Goal: Information Seeking & Learning: Learn about a topic

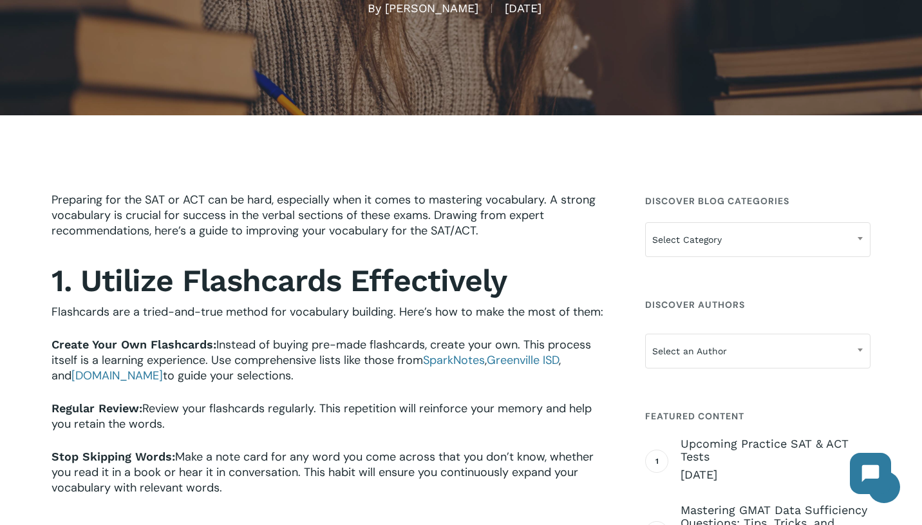
scroll to position [240, 0]
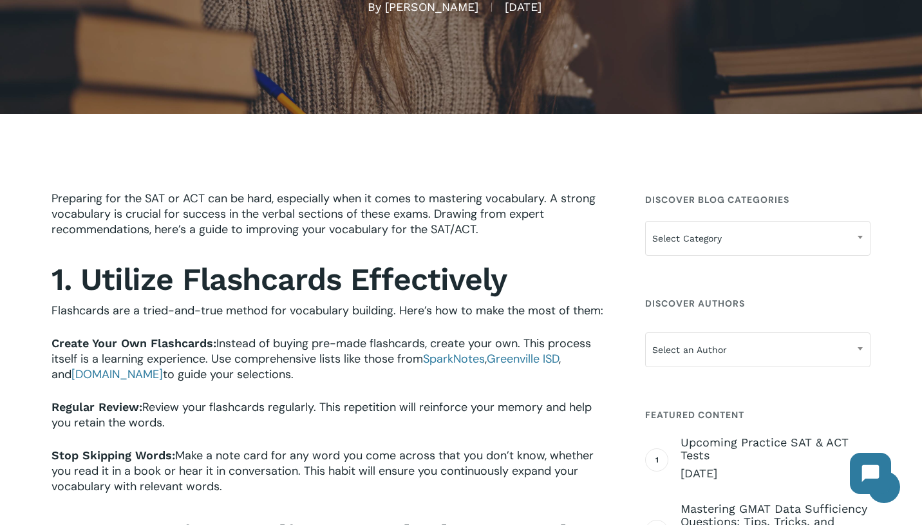
click at [314, 304] on span "Flashcards are a tried-and-true method for vocabulary building. Here’s how to m…" at bounding box center [328, 310] width 552 height 15
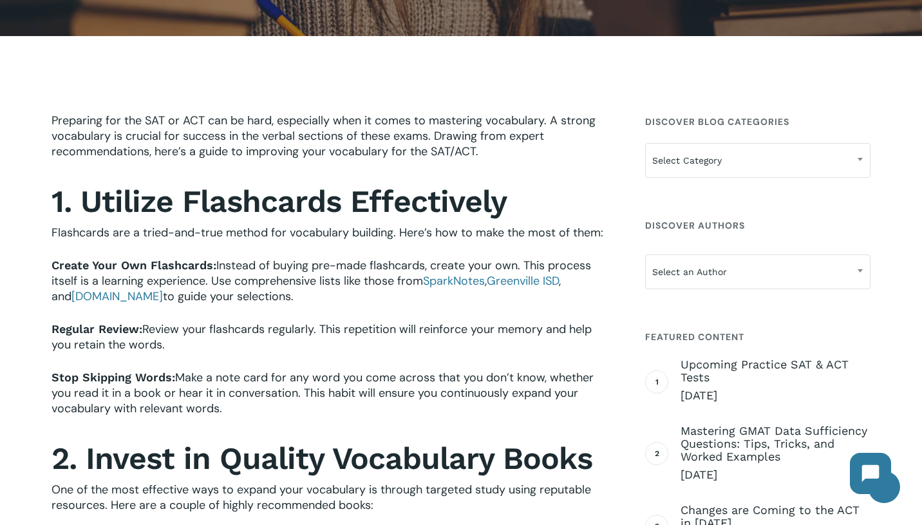
scroll to position [318, 0]
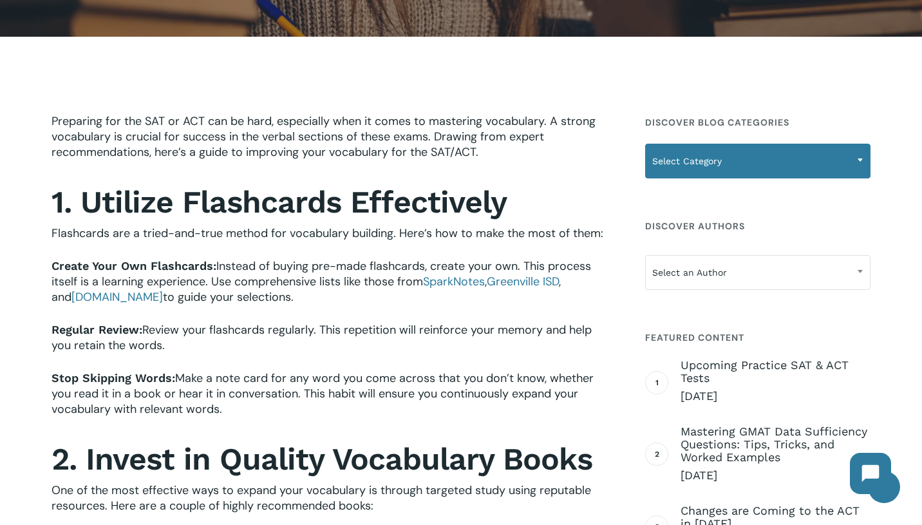
click at [730, 160] on span "Select Category" at bounding box center [758, 160] width 224 height 27
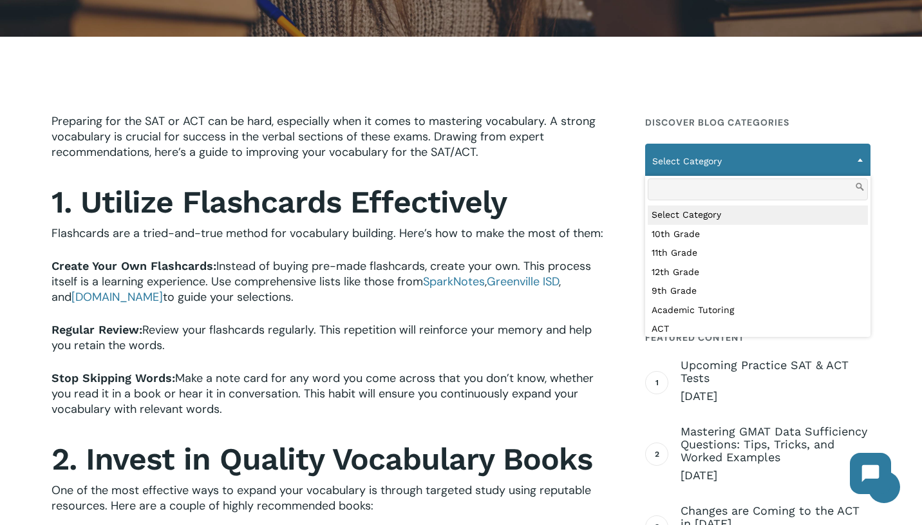
click at [392, 329] on span "Review your flashcards regularly. This repetition will reinforce your memory an…" at bounding box center [322, 337] width 540 height 31
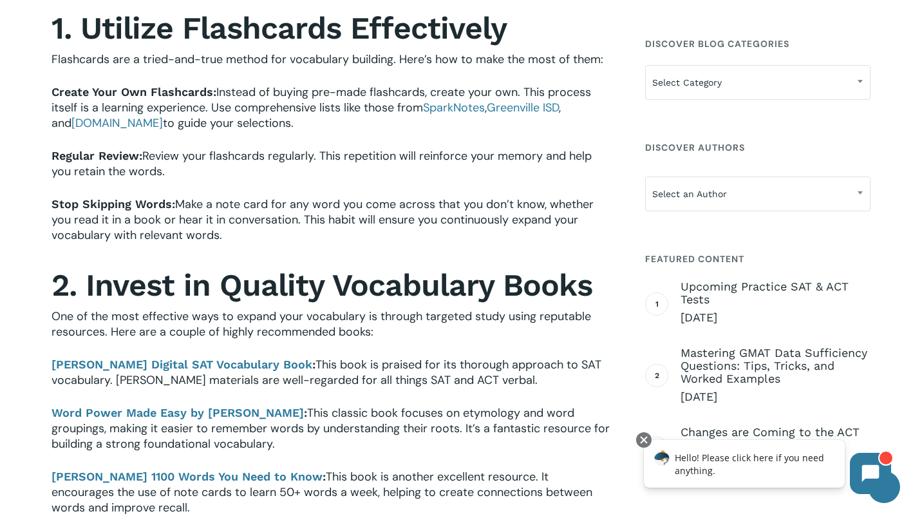
scroll to position [494, 0]
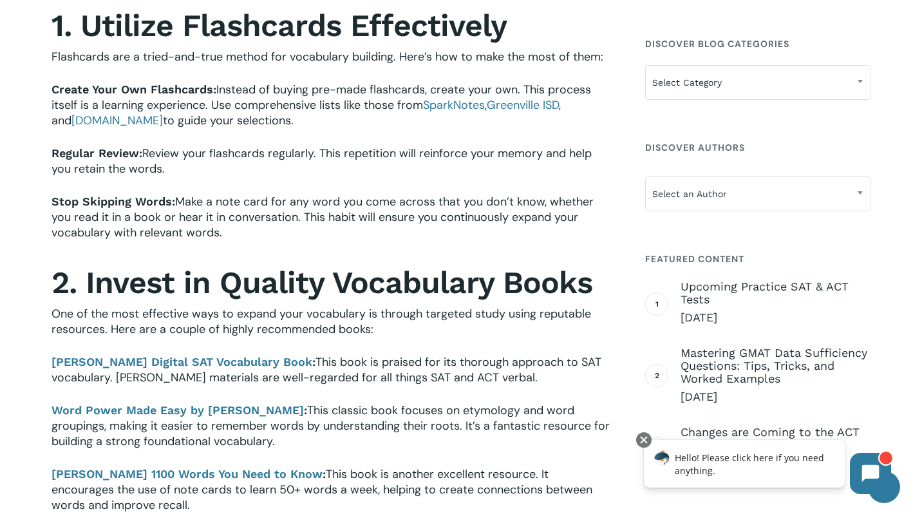
click at [312, 176] on p "Regular Review: Review your flashcards regularly. This repetition will reinforc…" at bounding box center [332, 170] width 561 height 48
click at [418, 163] on p "Regular Review: Review your flashcards regularly. This repetition will reinforc…" at bounding box center [332, 170] width 561 height 48
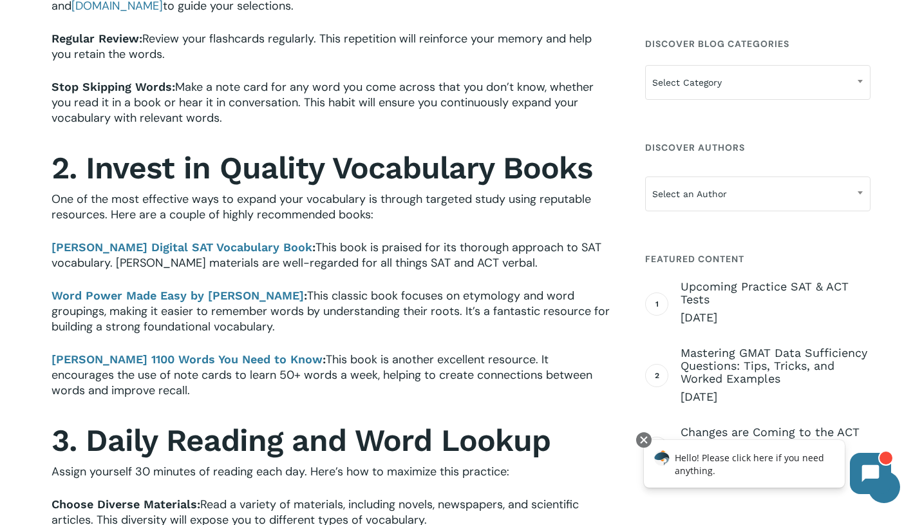
scroll to position [631, 0]
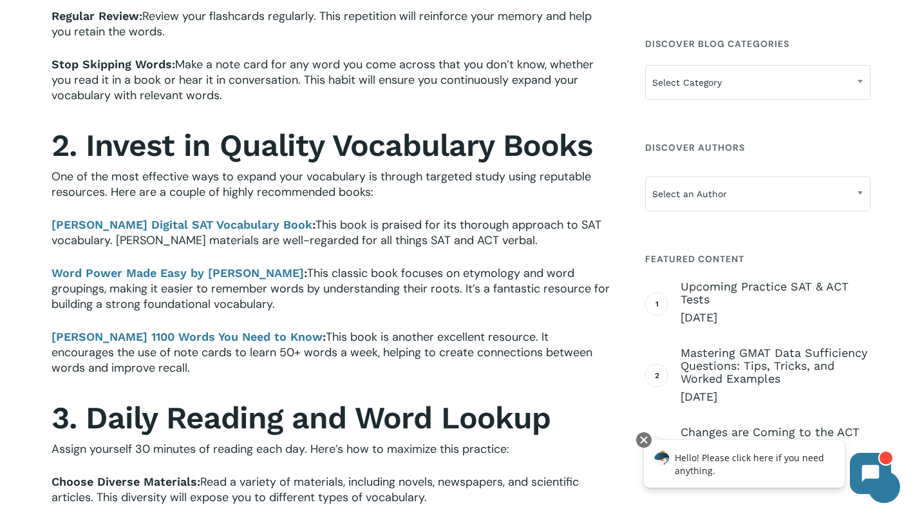
click at [368, 341] on span "This book is another excellent resource. It encourages the use of note cards to…" at bounding box center [322, 352] width 541 height 46
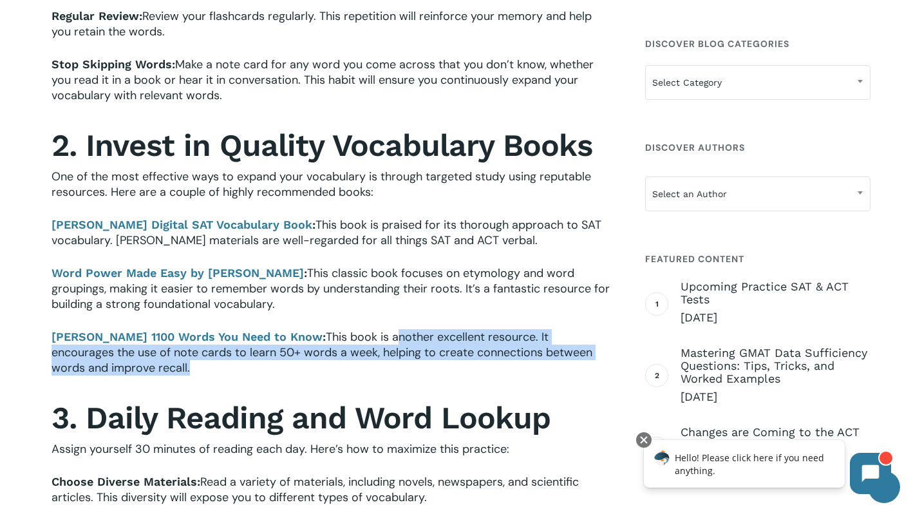
drag, startPoint x: 368, startPoint y: 341, endPoint x: 470, endPoint y: 381, distance: 109.3
click at [470, 381] on p "[PERSON_NAME] 1100 Words You Need to Know : This book is another excellent reso…" at bounding box center [332, 361] width 561 height 64
click at [312, 367] on p "[PERSON_NAME] 1100 Words You Need to Know : This book is another excellent reso…" at bounding box center [332, 361] width 561 height 64
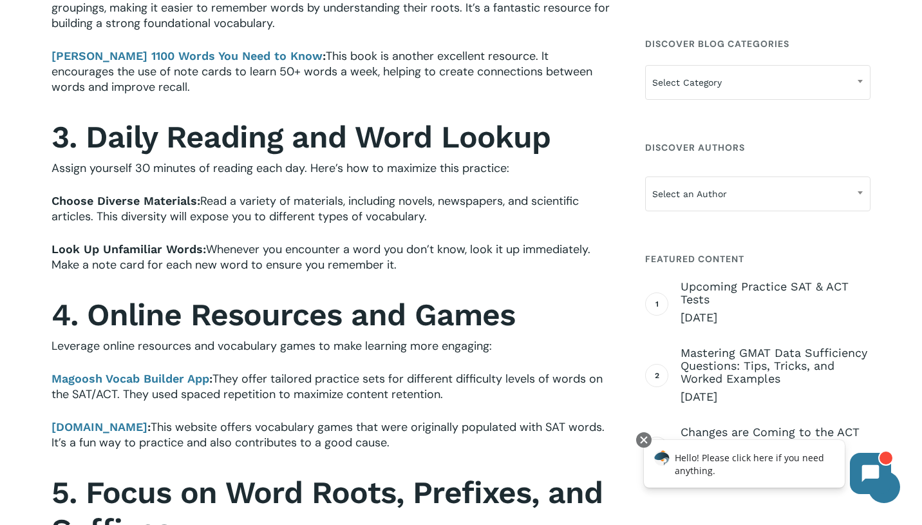
scroll to position [938, 0]
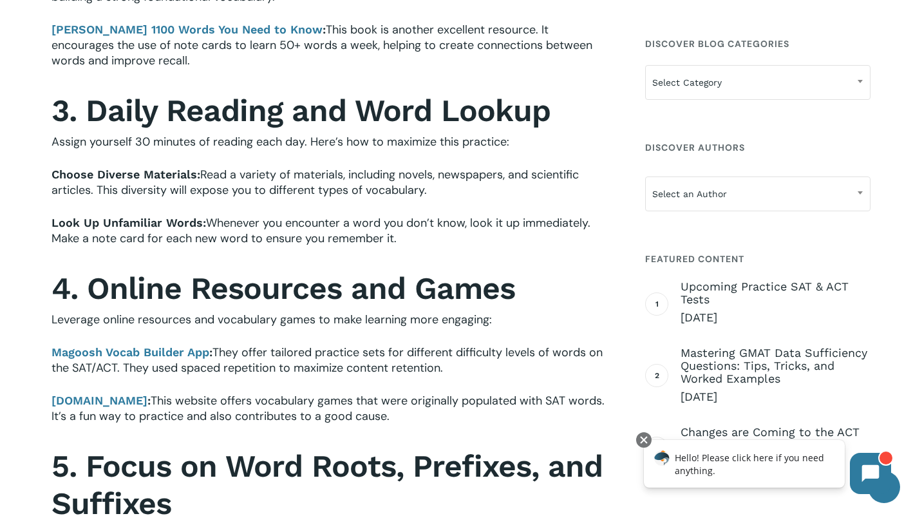
drag, startPoint x: 51, startPoint y: 174, endPoint x: 432, endPoint y: 254, distance: 388.9
click at [432, 254] on div "Preparing for the SAT or ACT can be hard, especially when it comes to mastering…" at bounding box center [332, 357] width 561 height 1731
click at [488, 236] on p "Look Up Unfamiliar Words: Whenever you encounter a word you don’t know, look it…" at bounding box center [332, 239] width 561 height 48
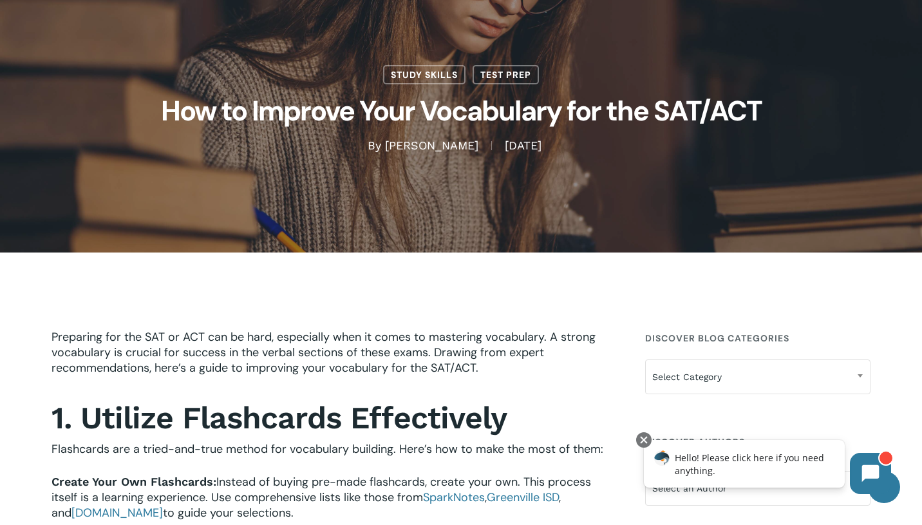
scroll to position [0, 0]
